Goal: Information Seeking & Learning: Learn about a topic

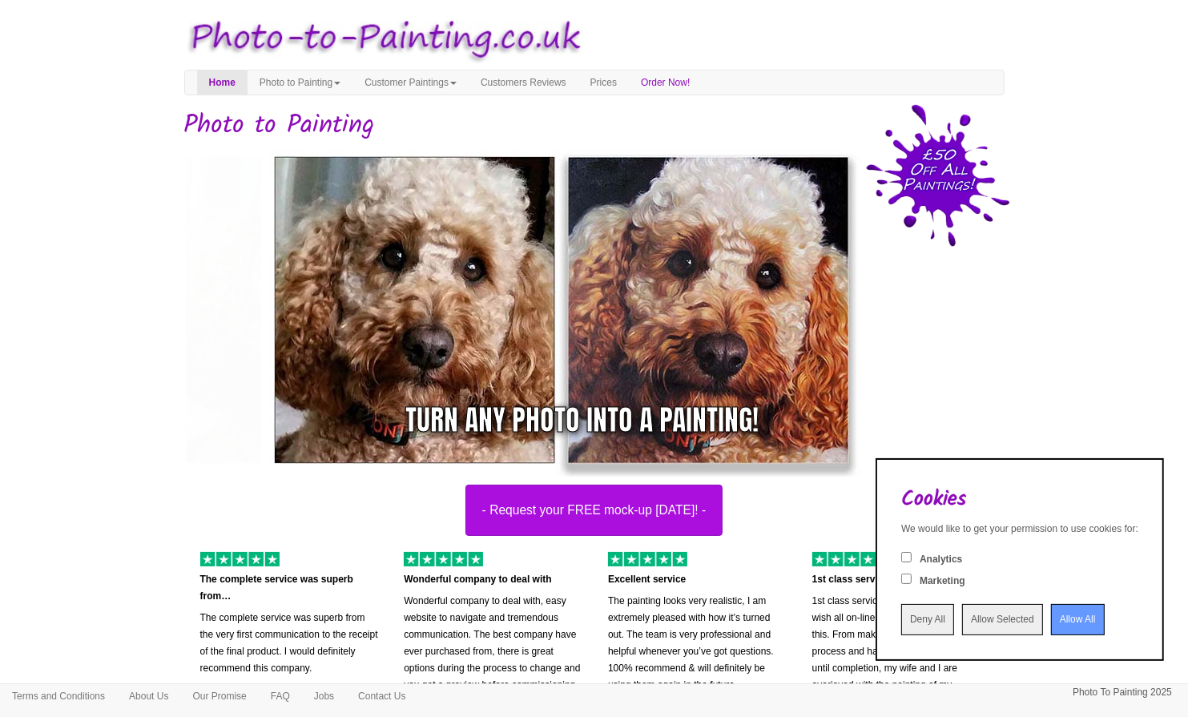
click at [902, 628] on input "Deny All" at bounding box center [928, 619] width 53 height 31
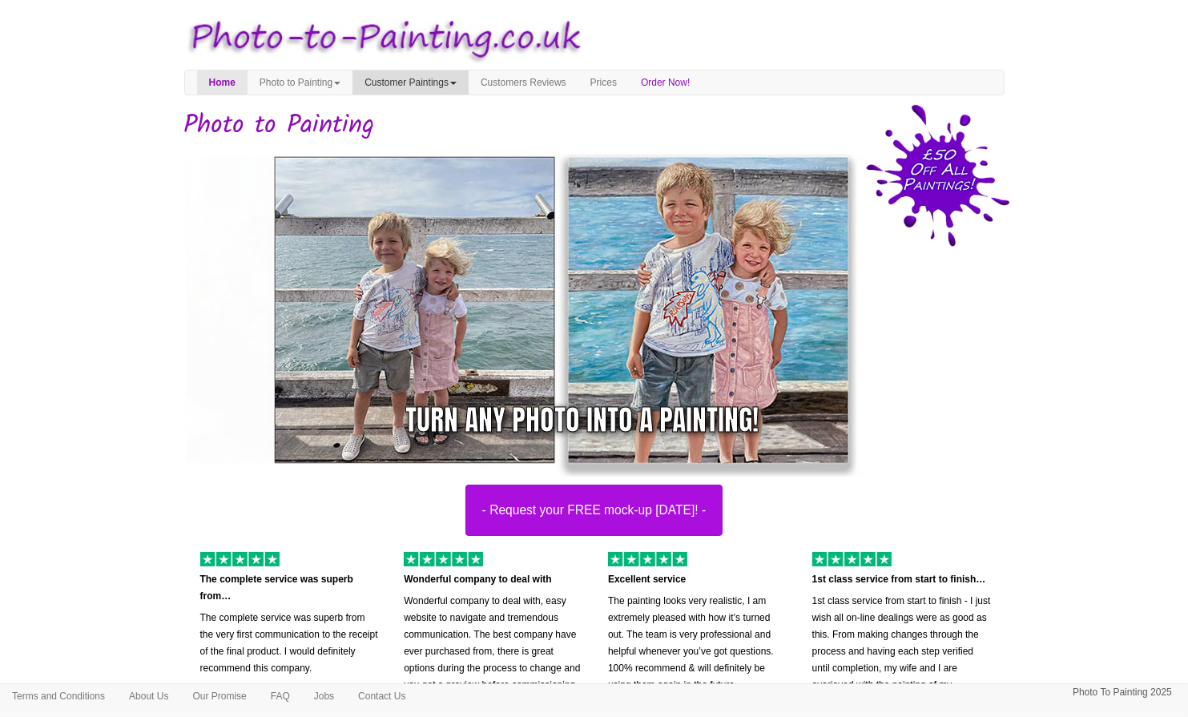
click at [414, 76] on link "Customer Paintings" at bounding box center [411, 83] width 116 height 24
click at [431, 107] on link "Customer Paintings" at bounding box center [416, 110] width 127 height 22
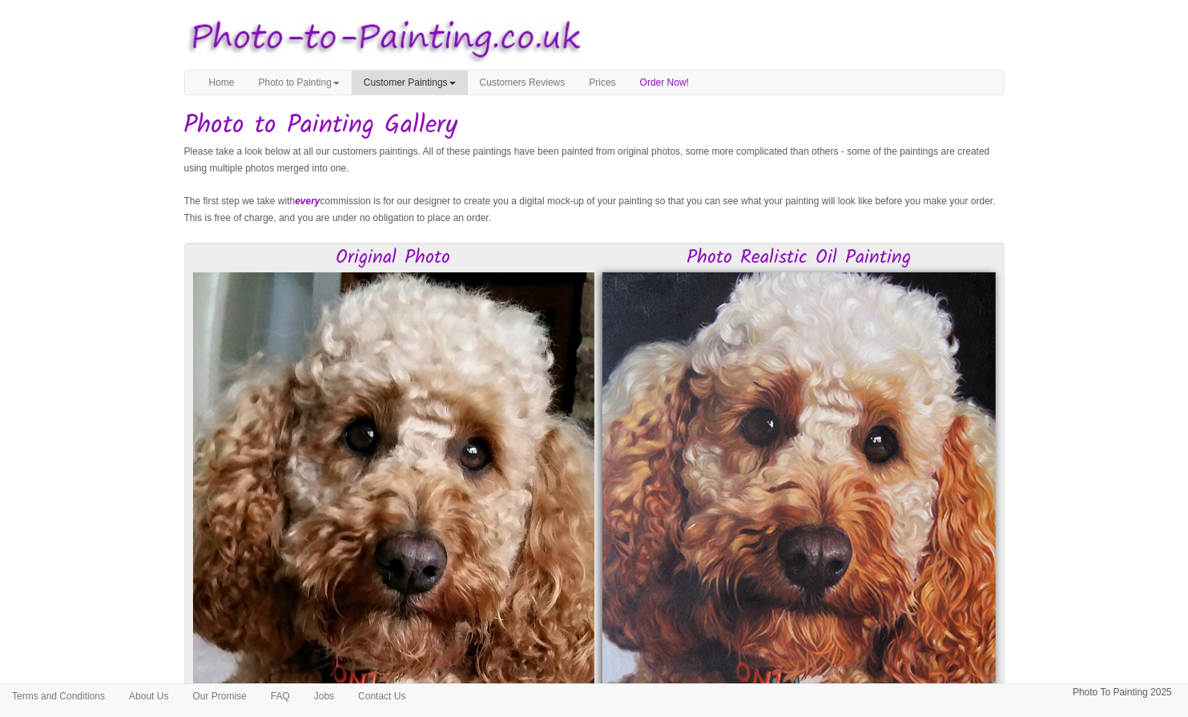
click at [436, 86] on link "Customer Paintings" at bounding box center [410, 83] width 116 height 24
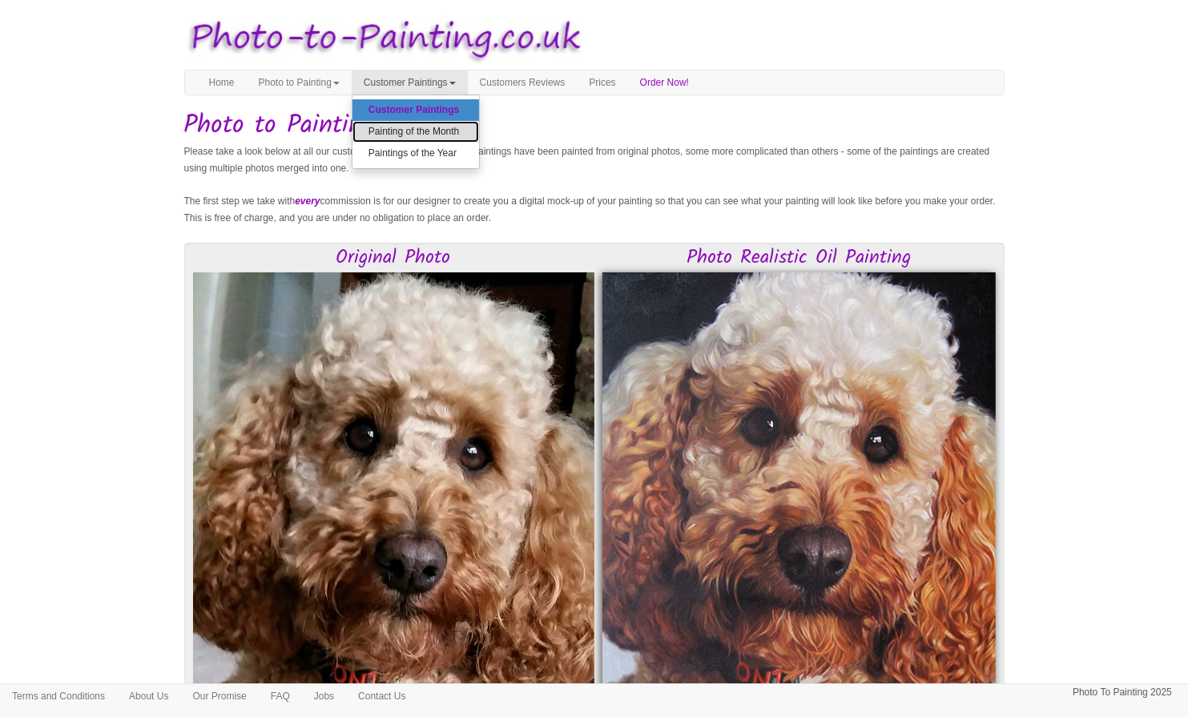
click at [430, 128] on link "Painting of the Month" at bounding box center [416, 132] width 127 height 22
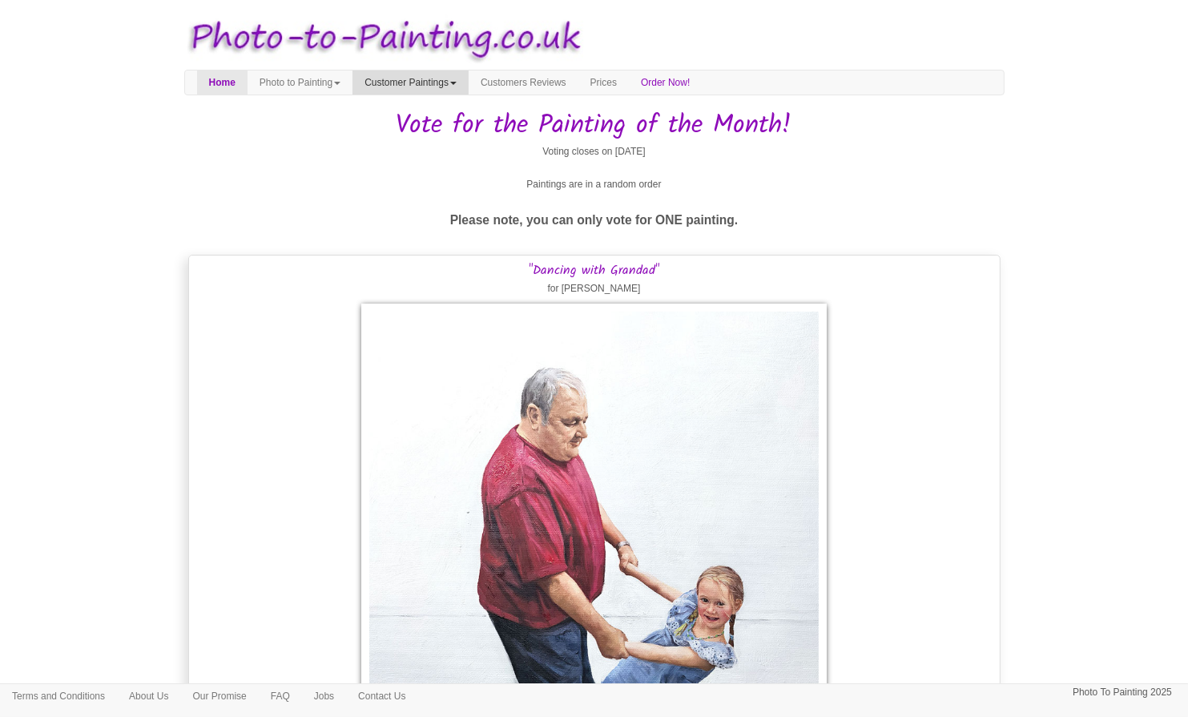
click at [437, 92] on link "Customer Paintings" at bounding box center [411, 83] width 116 height 24
click at [430, 159] on link "Paintings of the Year" at bounding box center [416, 154] width 127 height 22
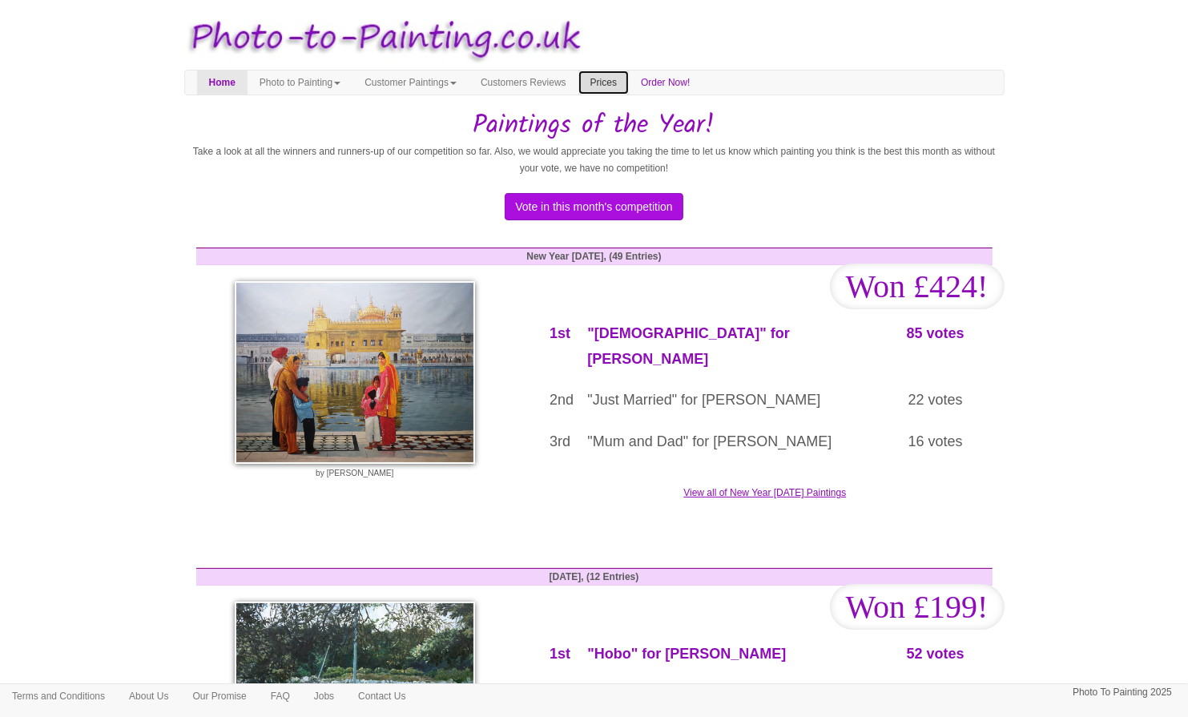
click at [629, 76] on link "Prices" at bounding box center [604, 83] width 50 height 24
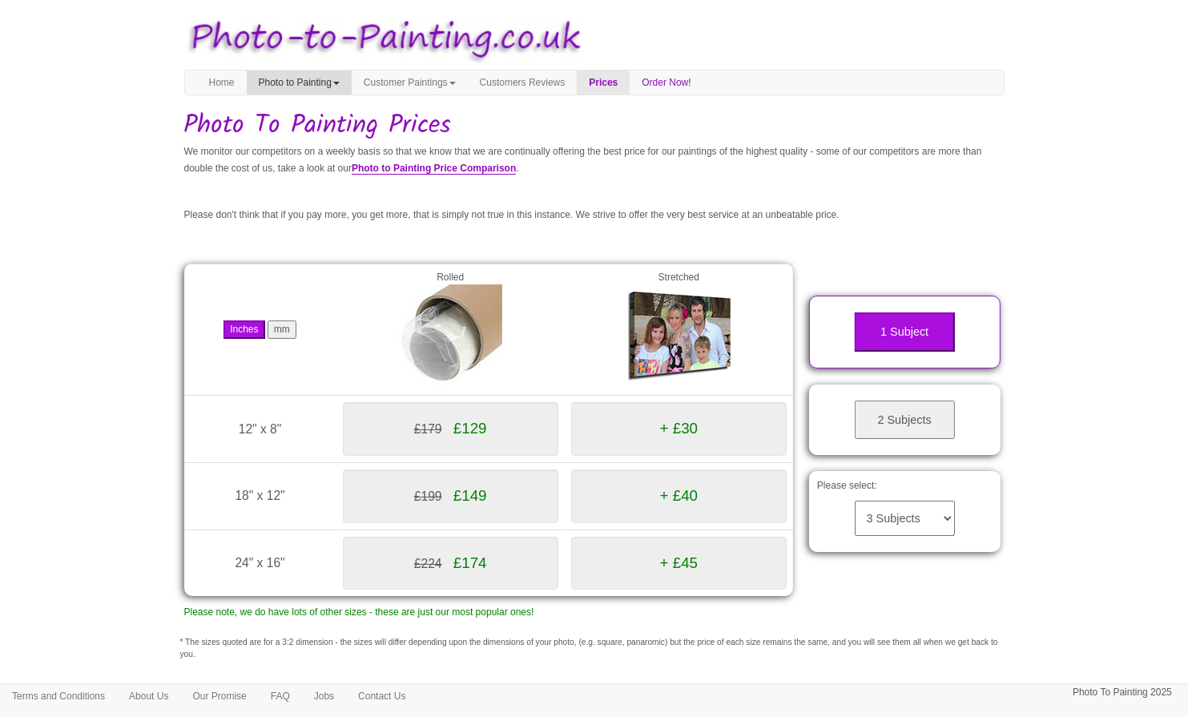
click at [277, 83] on link "Photo to Painting" at bounding box center [299, 83] width 105 height 24
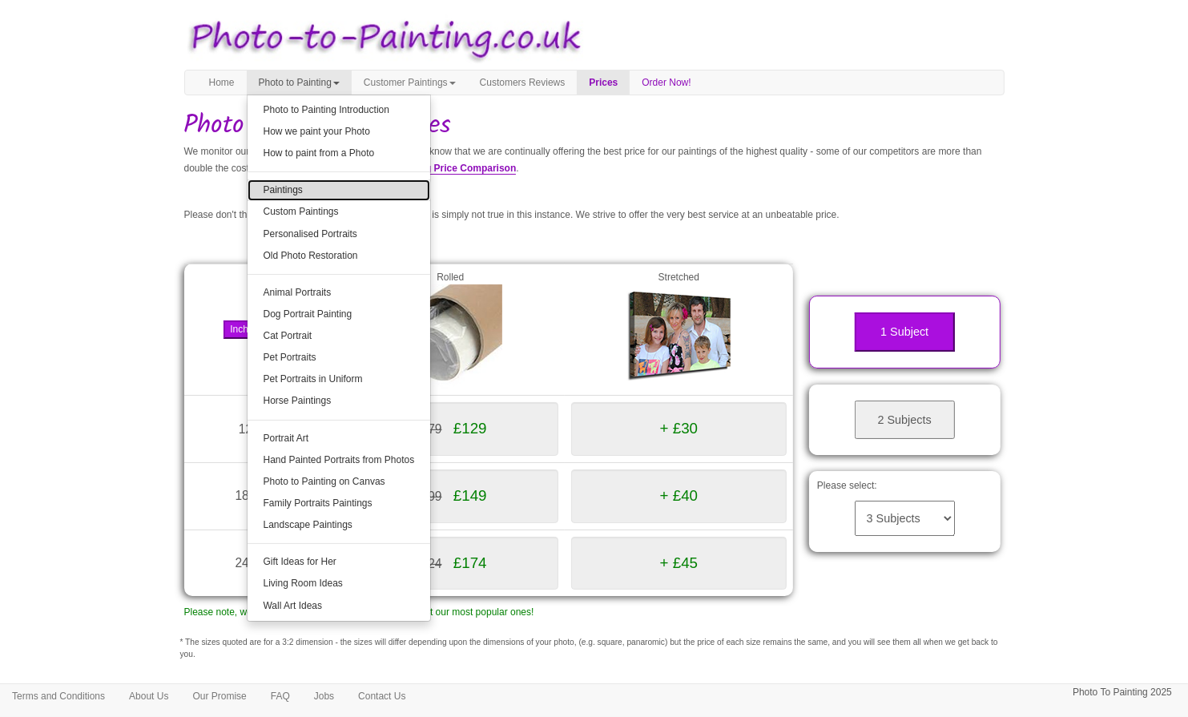
click at [282, 196] on link "Paintings" at bounding box center [340, 191] width 184 height 22
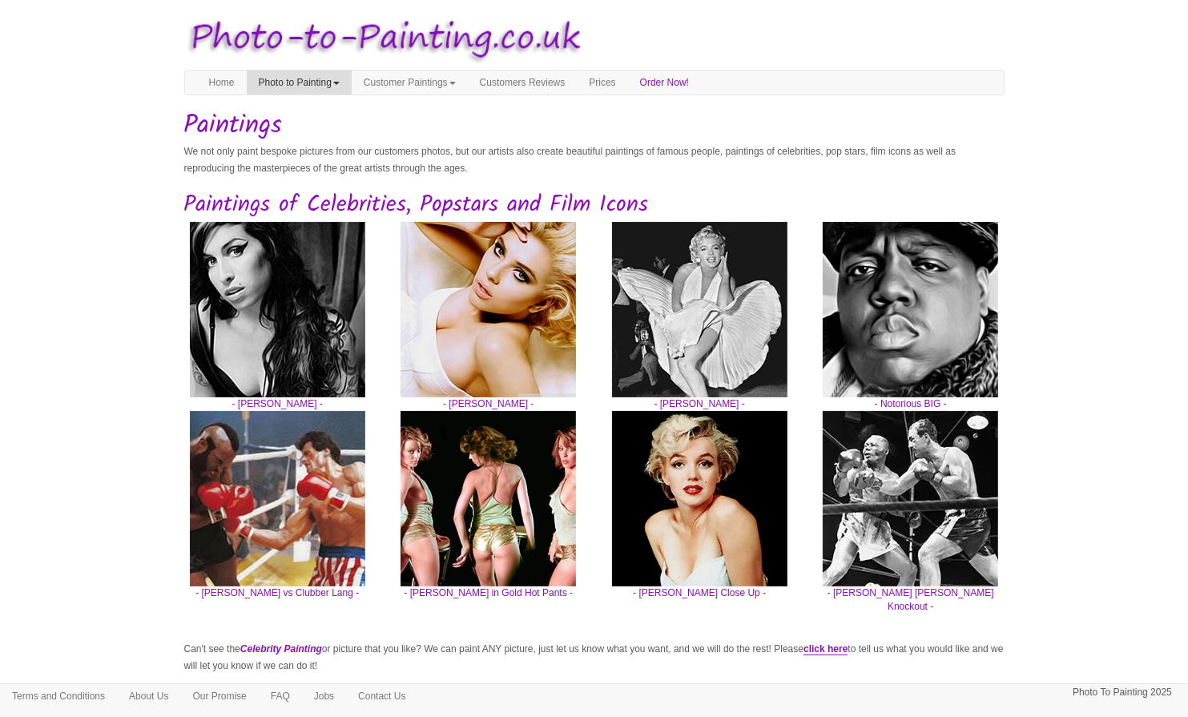
click at [327, 78] on link "Photo to Painting" at bounding box center [299, 83] width 105 height 24
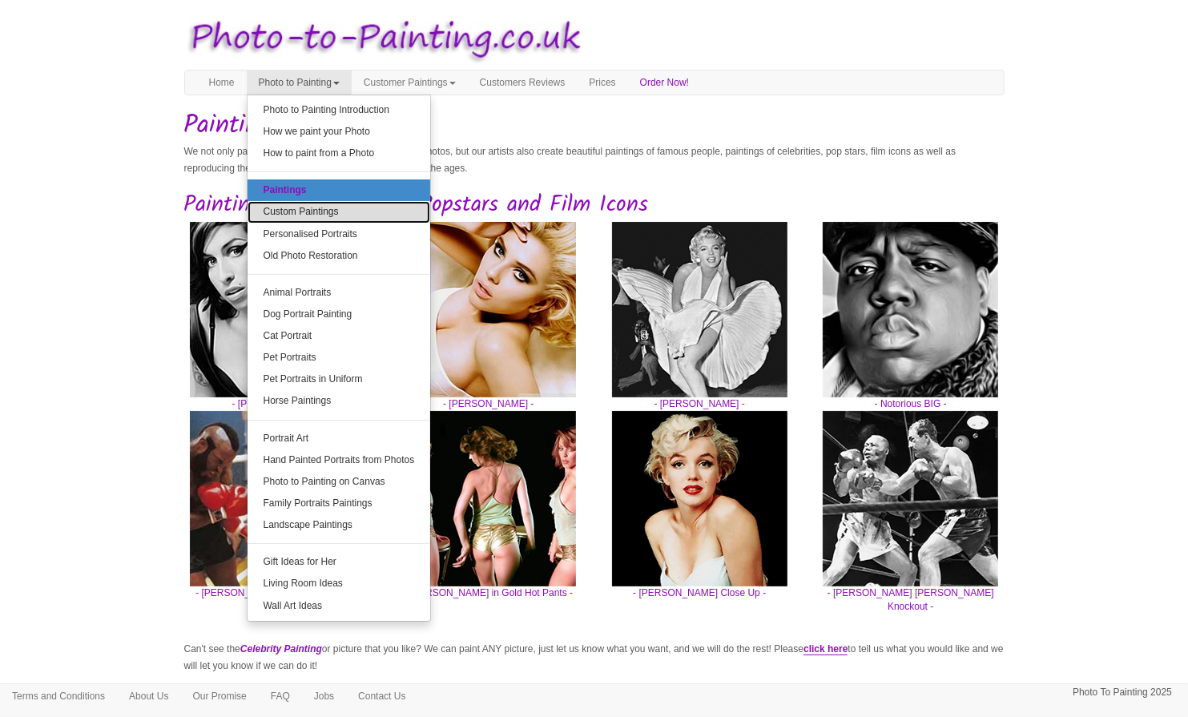
click at [305, 211] on link "Custom Paintings" at bounding box center [340, 212] width 184 height 22
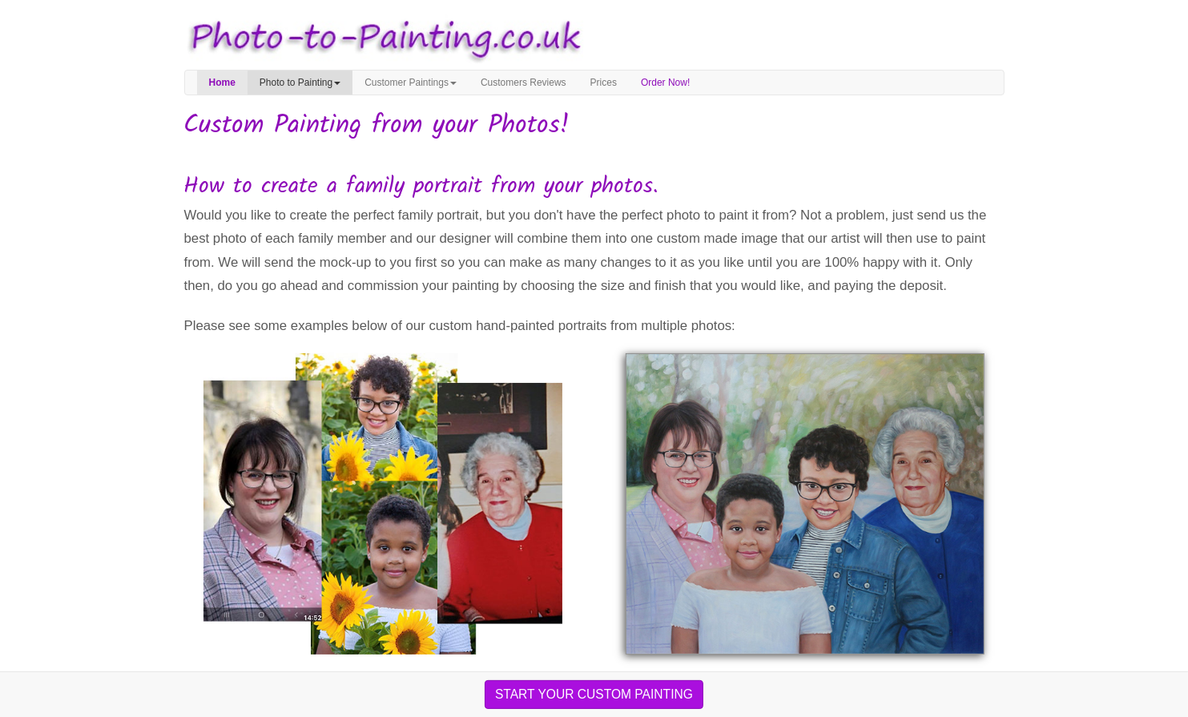
click at [302, 83] on link "Photo to Painting" at bounding box center [300, 83] width 105 height 24
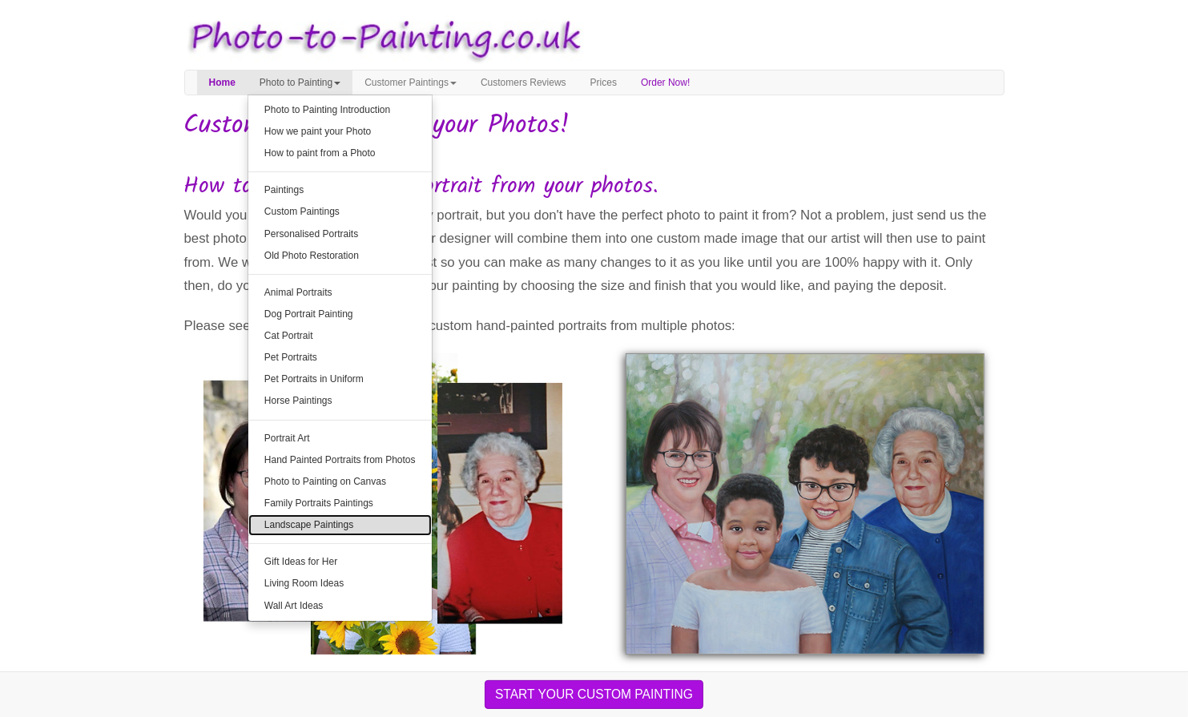
click at [322, 526] on link "Landscape Paintings" at bounding box center [340, 525] width 184 height 22
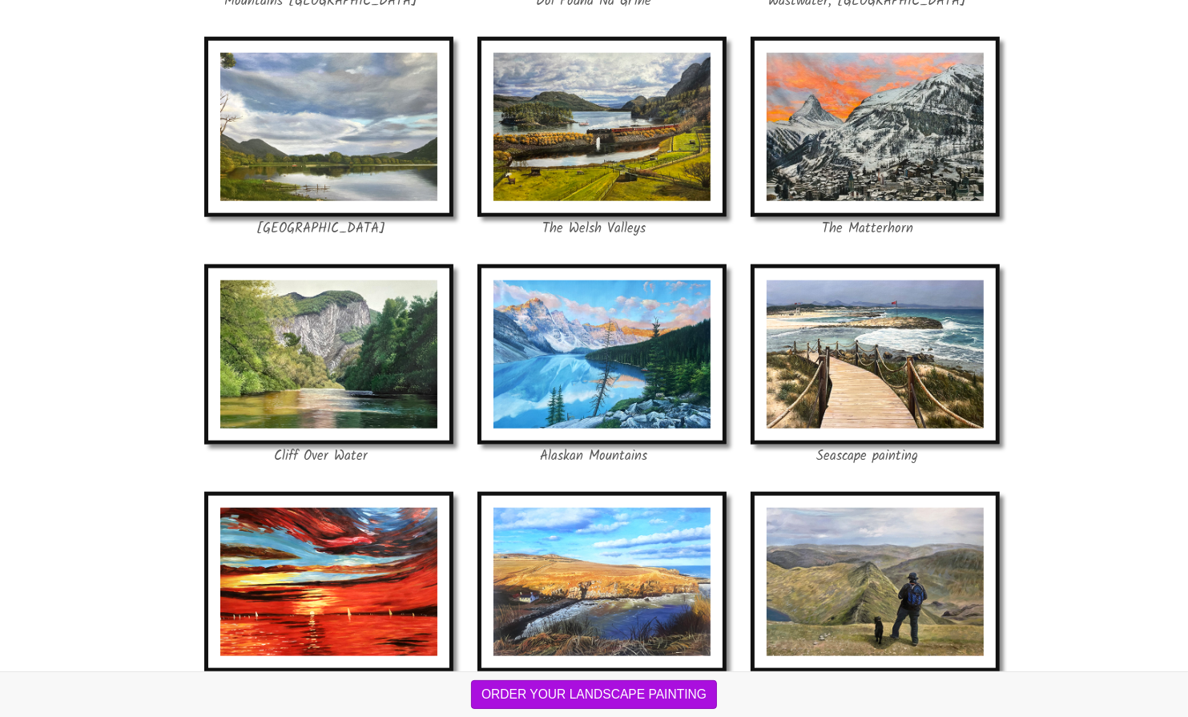
scroll to position [1683, 0]
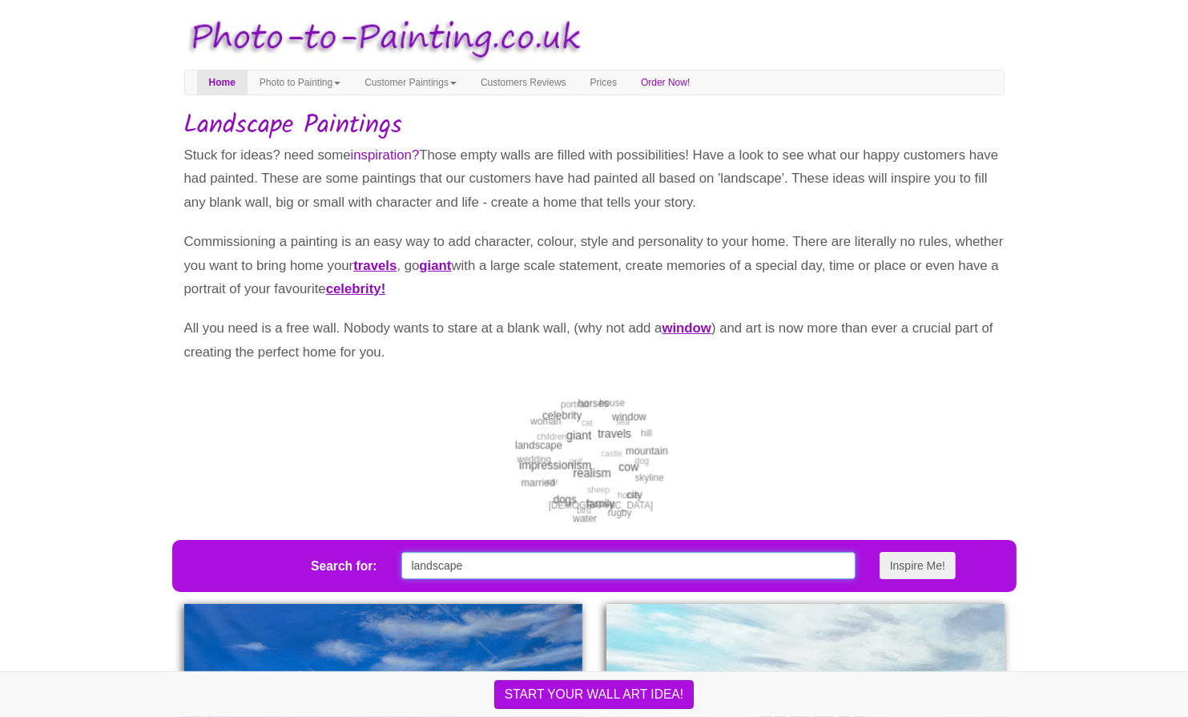
drag, startPoint x: 487, startPoint y: 582, endPoint x: 349, endPoint y: 579, distance: 138.7
click at [349, 579] on div "Search for: landscape Inspire Me!" at bounding box center [594, 565] width 845 height 51
type input "solar"
click at [880, 552] on button "Inspire Me!" at bounding box center [918, 565] width 76 height 27
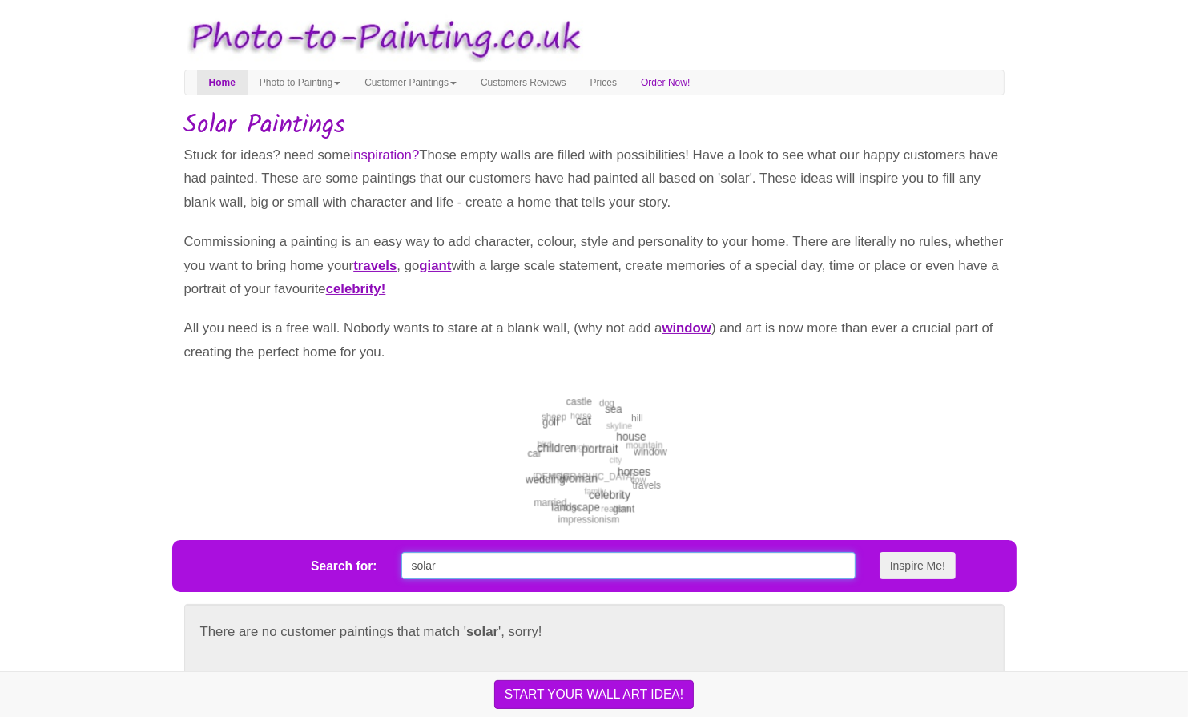
drag, startPoint x: 465, startPoint y: 586, endPoint x: 389, endPoint y: 579, distance: 75.6
click at [389, 579] on div "solar" at bounding box center [628, 565] width 478 height 27
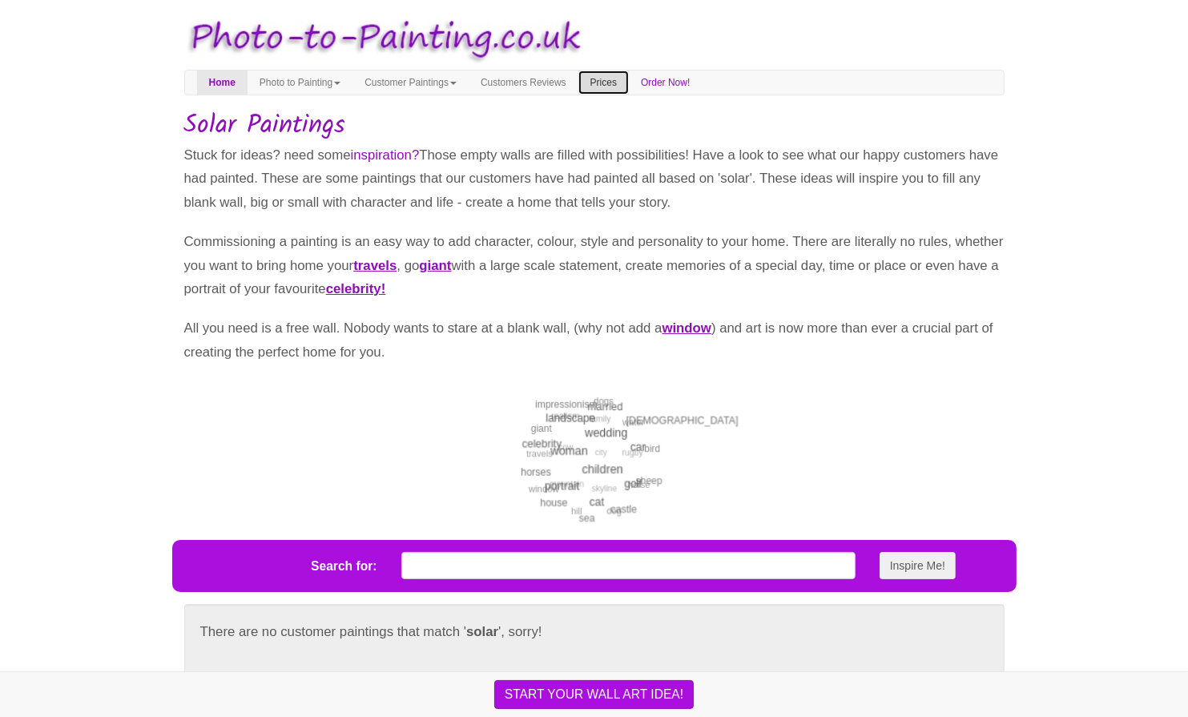
click at [629, 82] on link "Prices" at bounding box center [604, 83] width 50 height 24
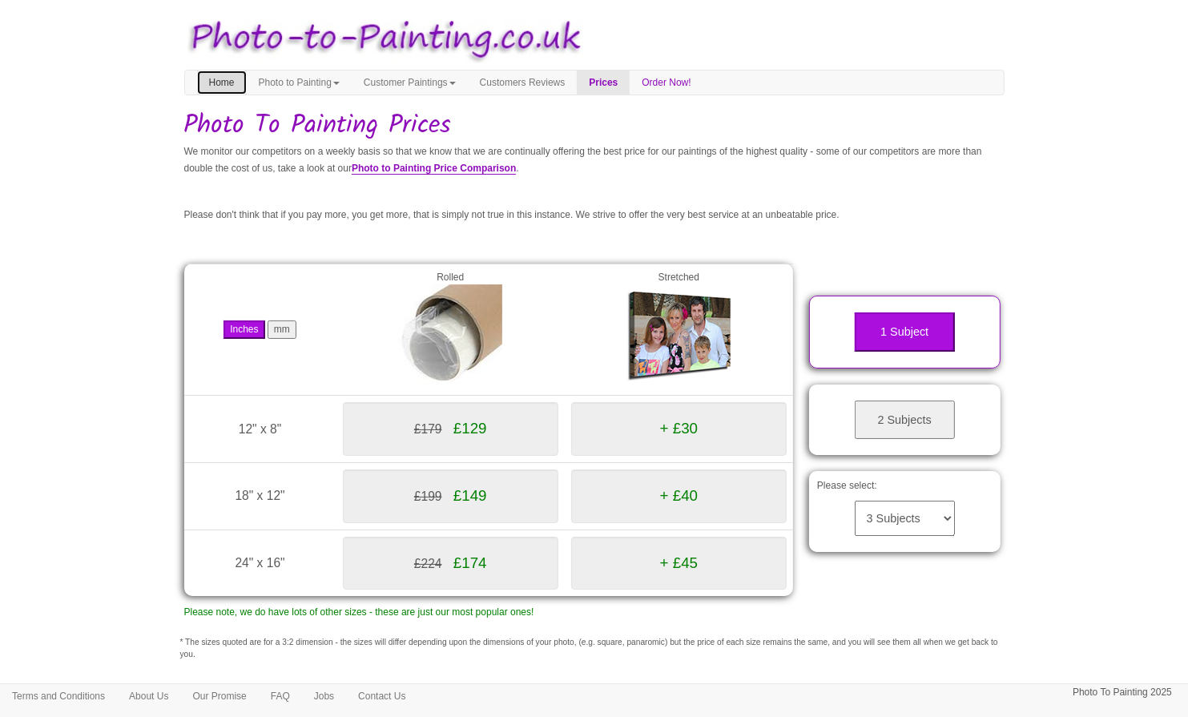
click at [221, 85] on link "Home" at bounding box center [222, 83] width 50 height 24
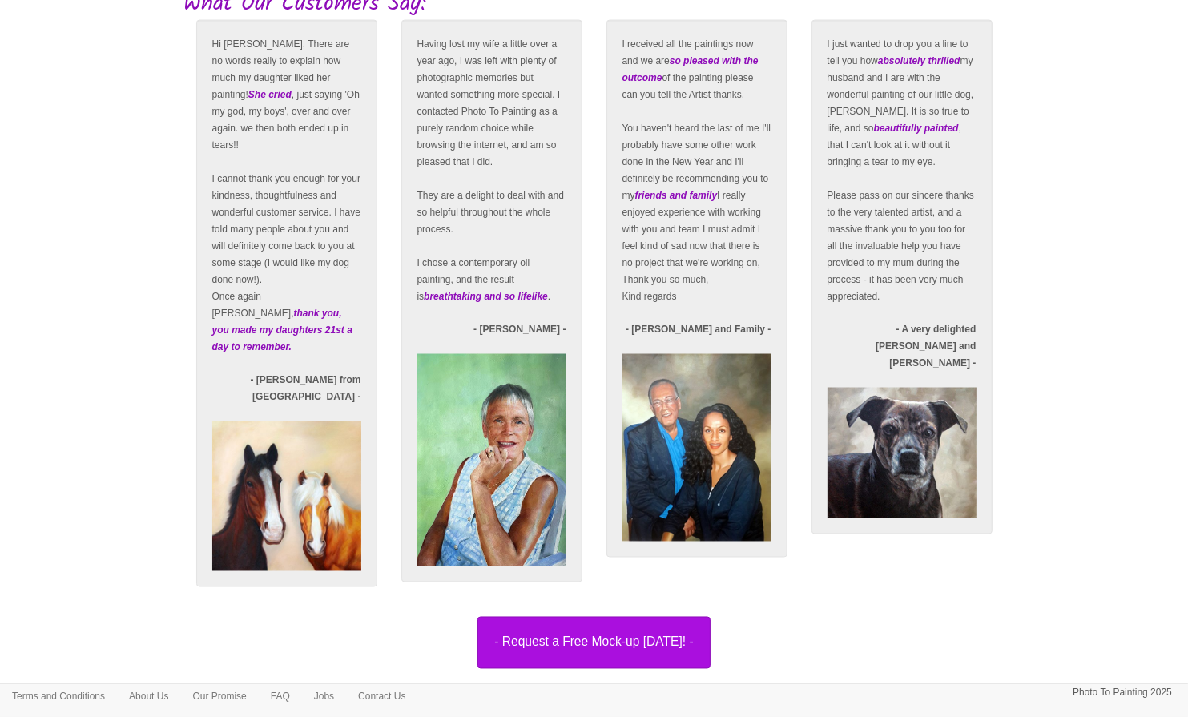
scroll to position [2593, 0]
